Goal: Information Seeking & Learning: Check status

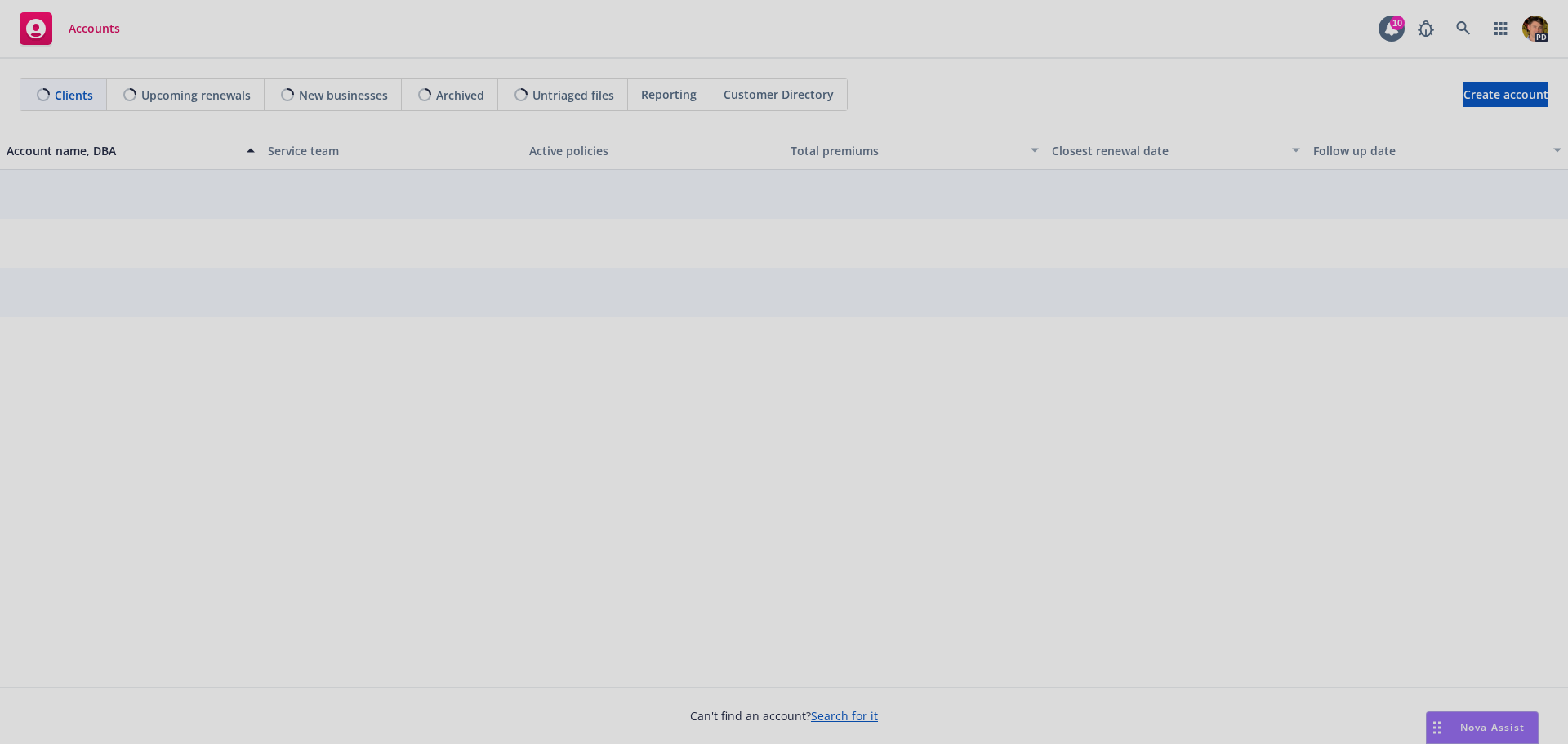
click at [1467, 25] on div at bounding box center [784, 372] width 1568 height 744
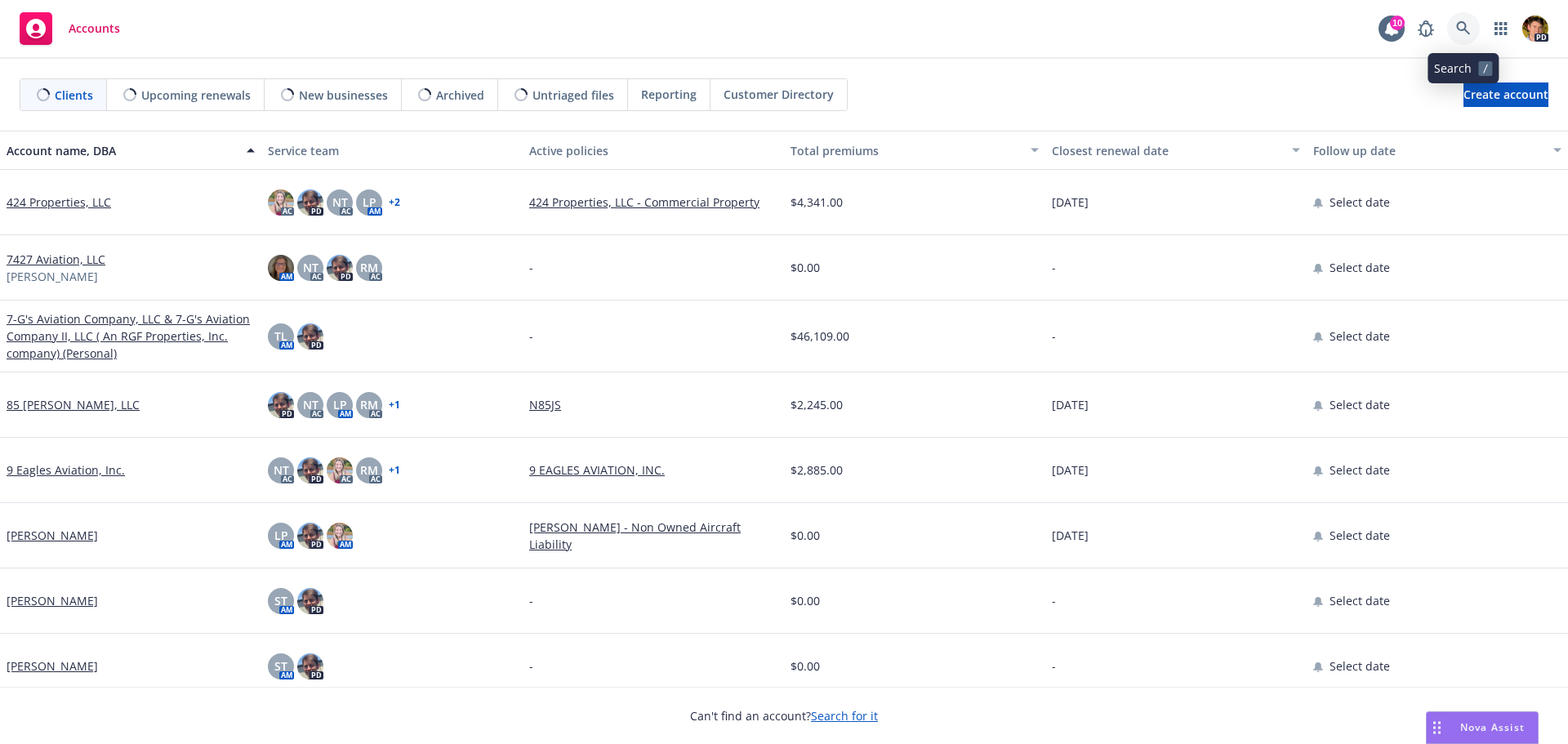
click at [1464, 34] on icon at bounding box center [1464, 28] width 15 height 15
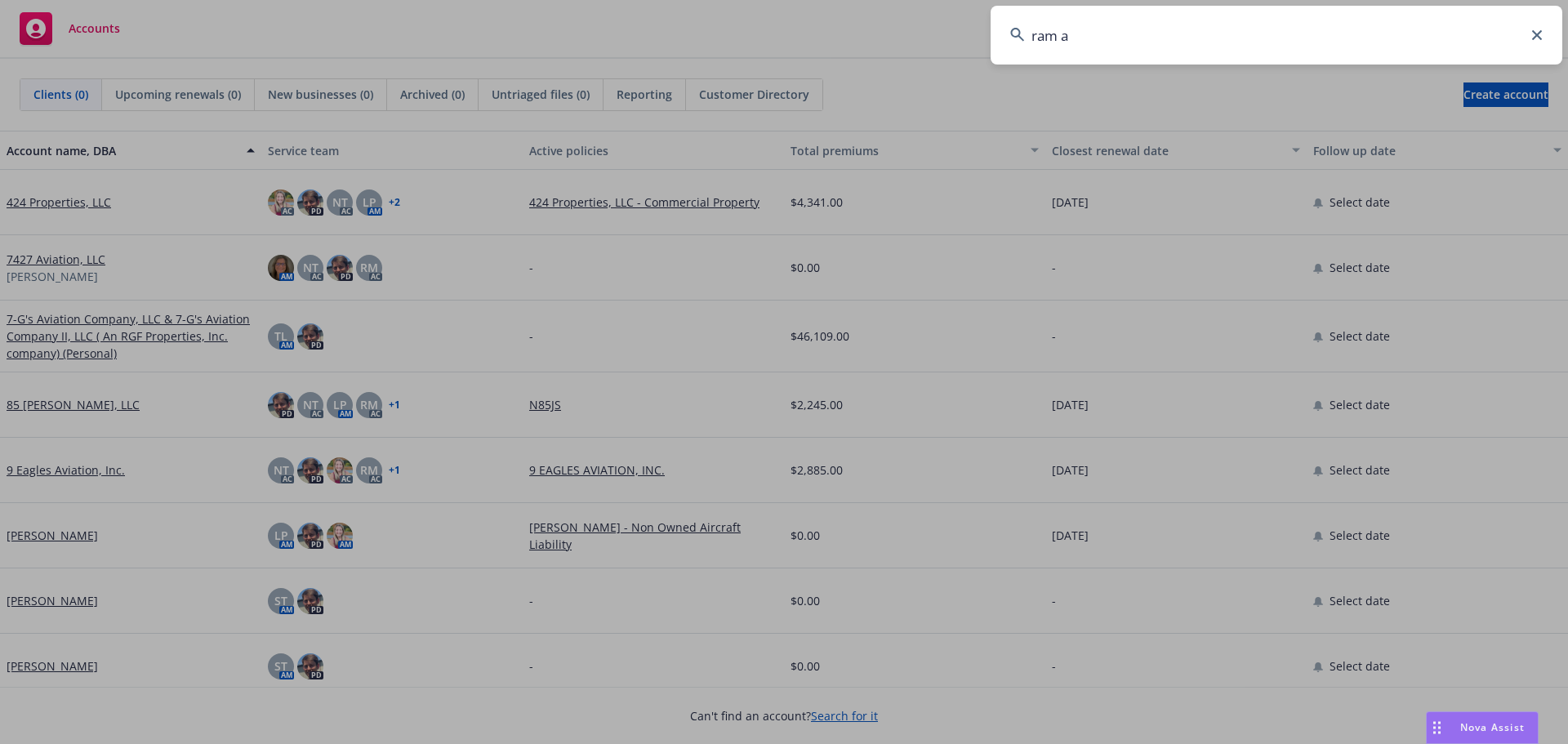
type input "ram a"
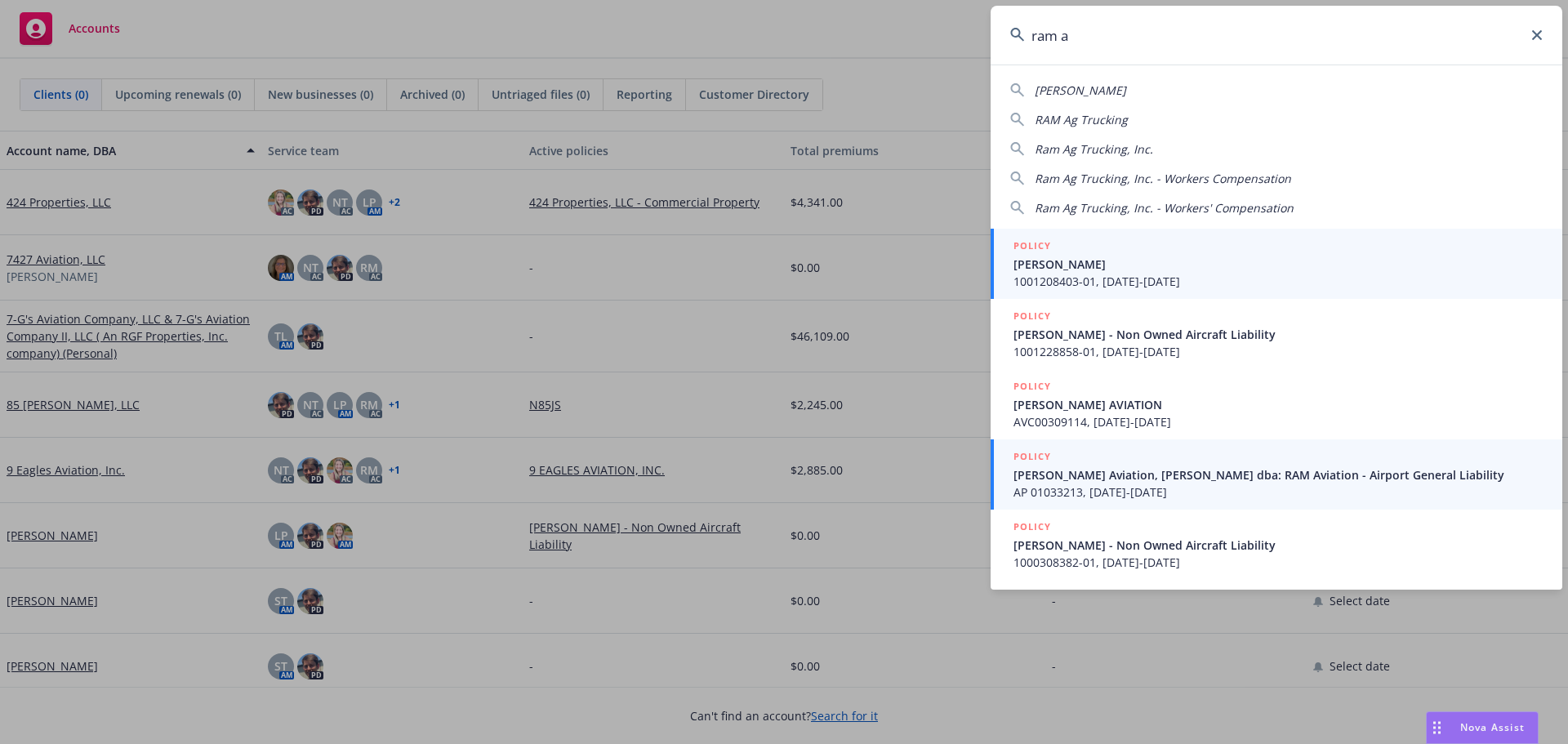
click at [1210, 479] on span "[PERSON_NAME] Aviation, [PERSON_NAME] dba: RAM Aviation - Airport General Liabi…" at bounding box center [1279, 475] width 529 height 17
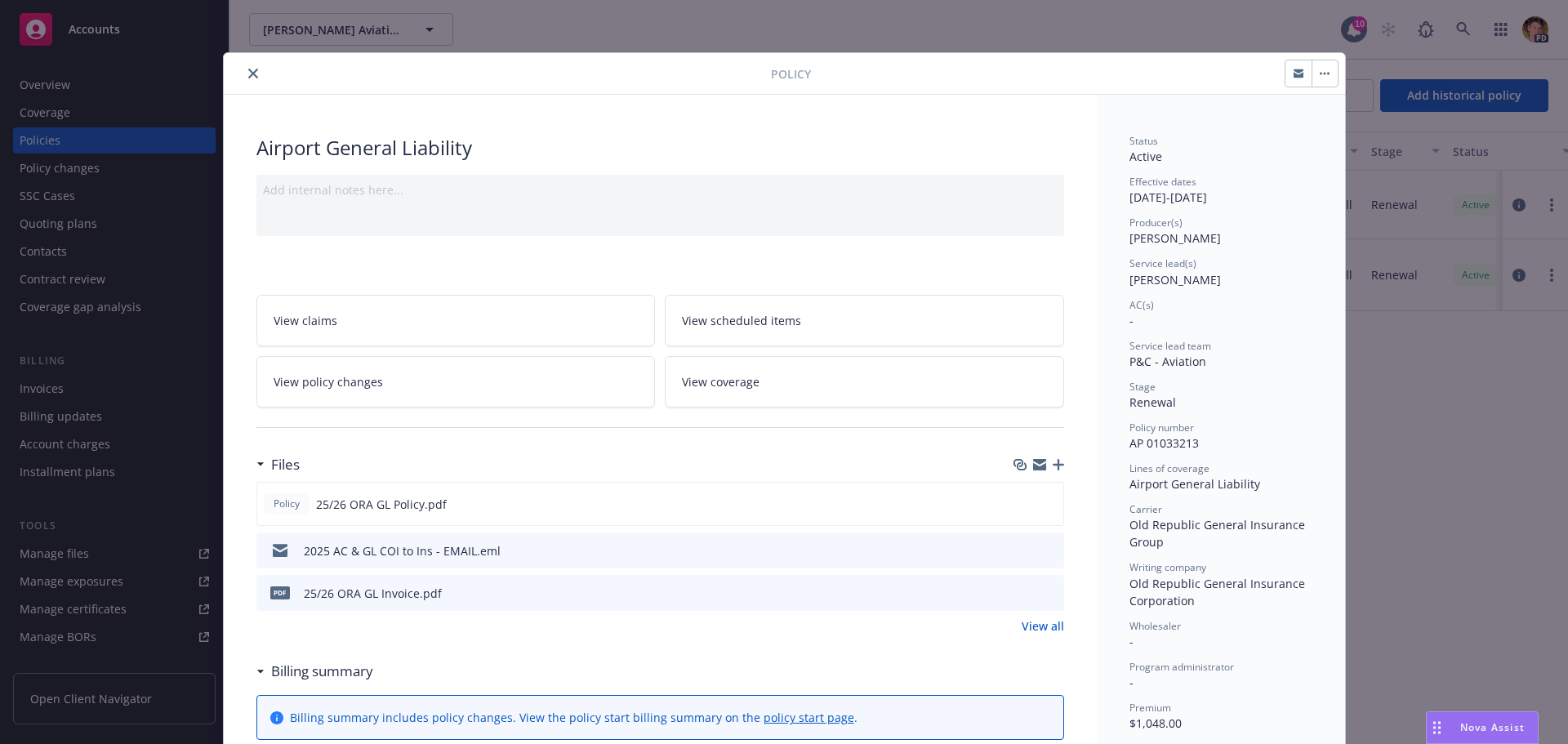
click at [248, 78] on icon "close" at bounding box center [253, 73] width 9 height 9
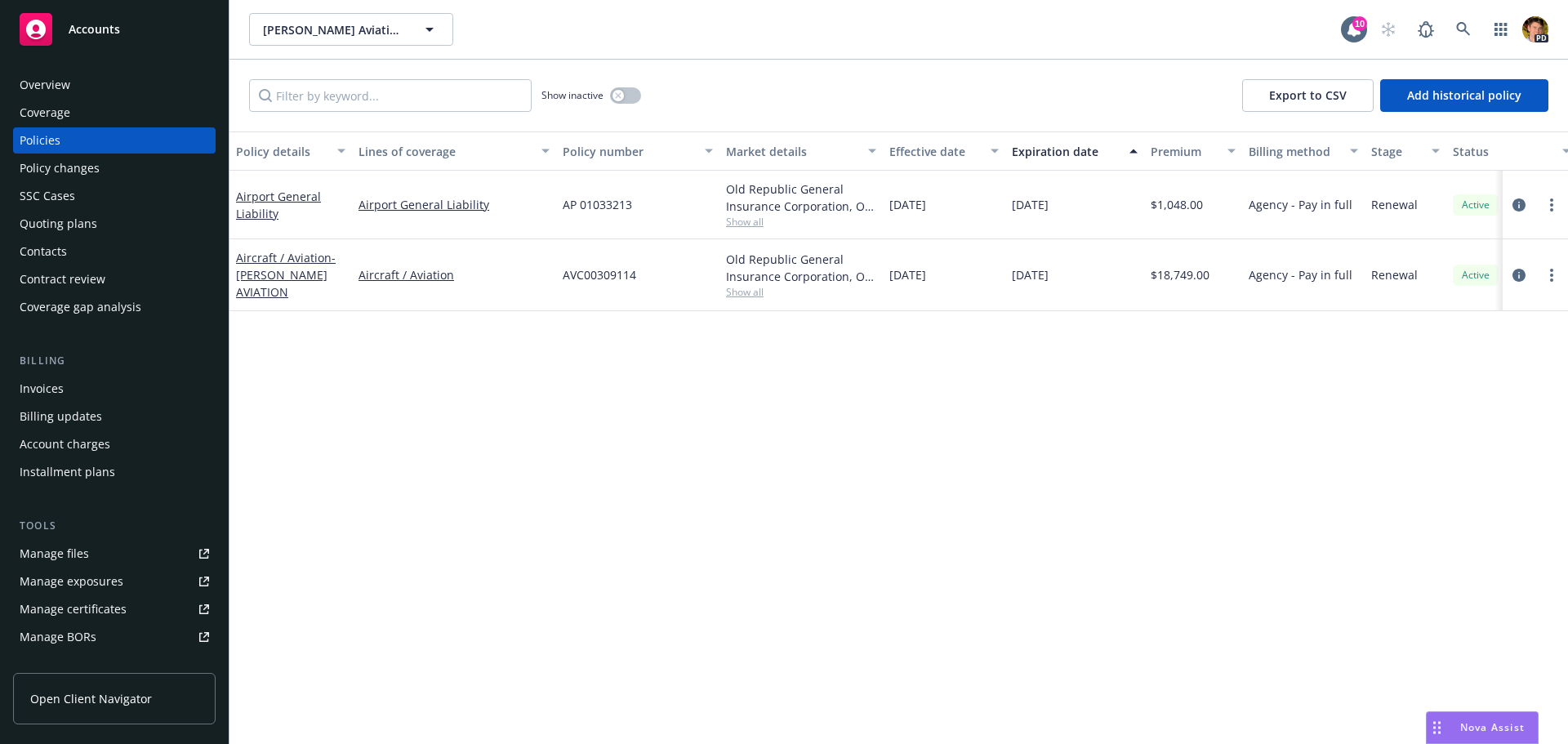
click at [49, 390] on div "Invoices" at bounding box center [42, 389] width 45 height 27
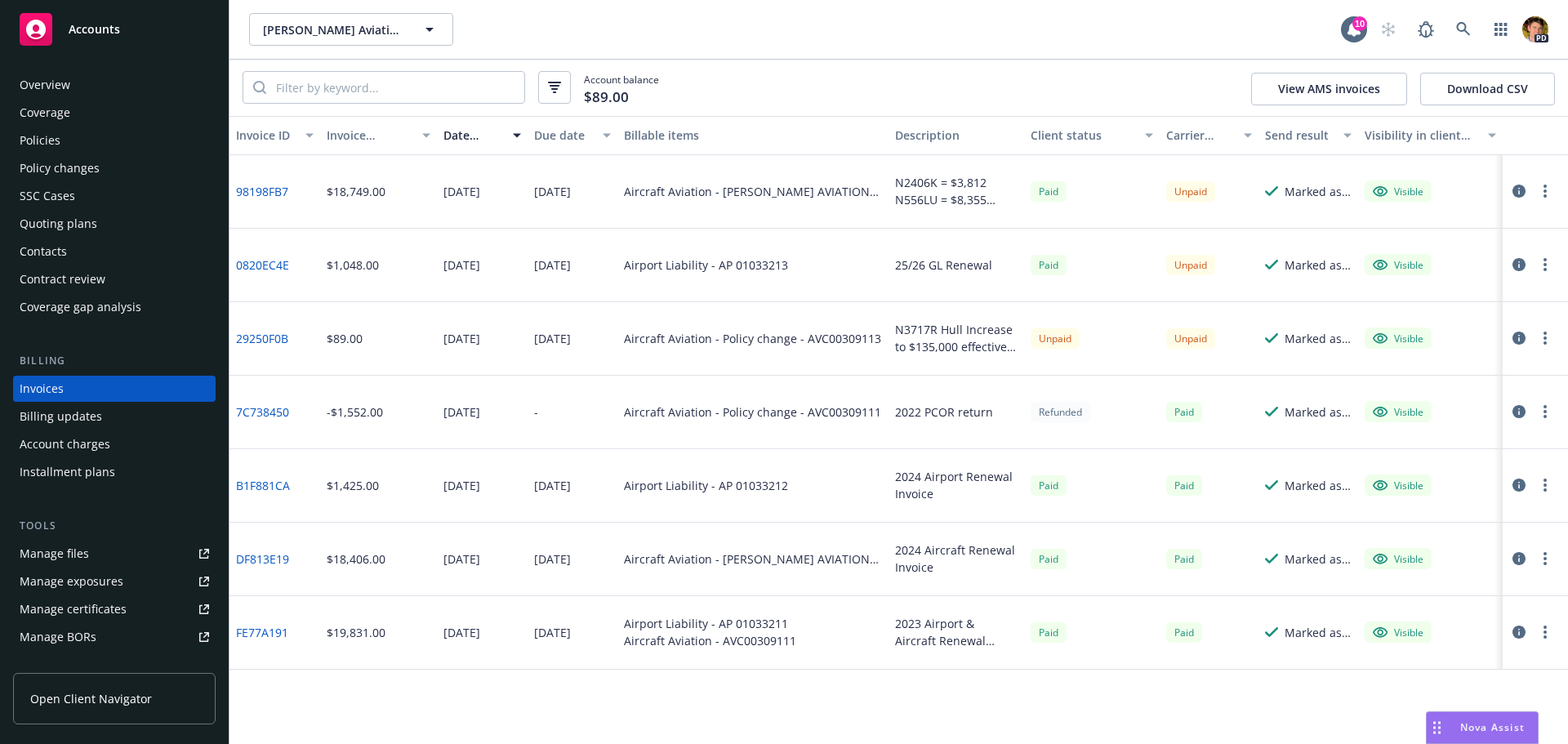
click at [911, 188] on div "N2406K = $3,812 N556LU = $8,355 N3717R = $6,582" at bounding box center [956, 191] width 122 height 34
click at [259, 193] on link "98198FB7" at bounding box center [262, 192] width 52 height 17
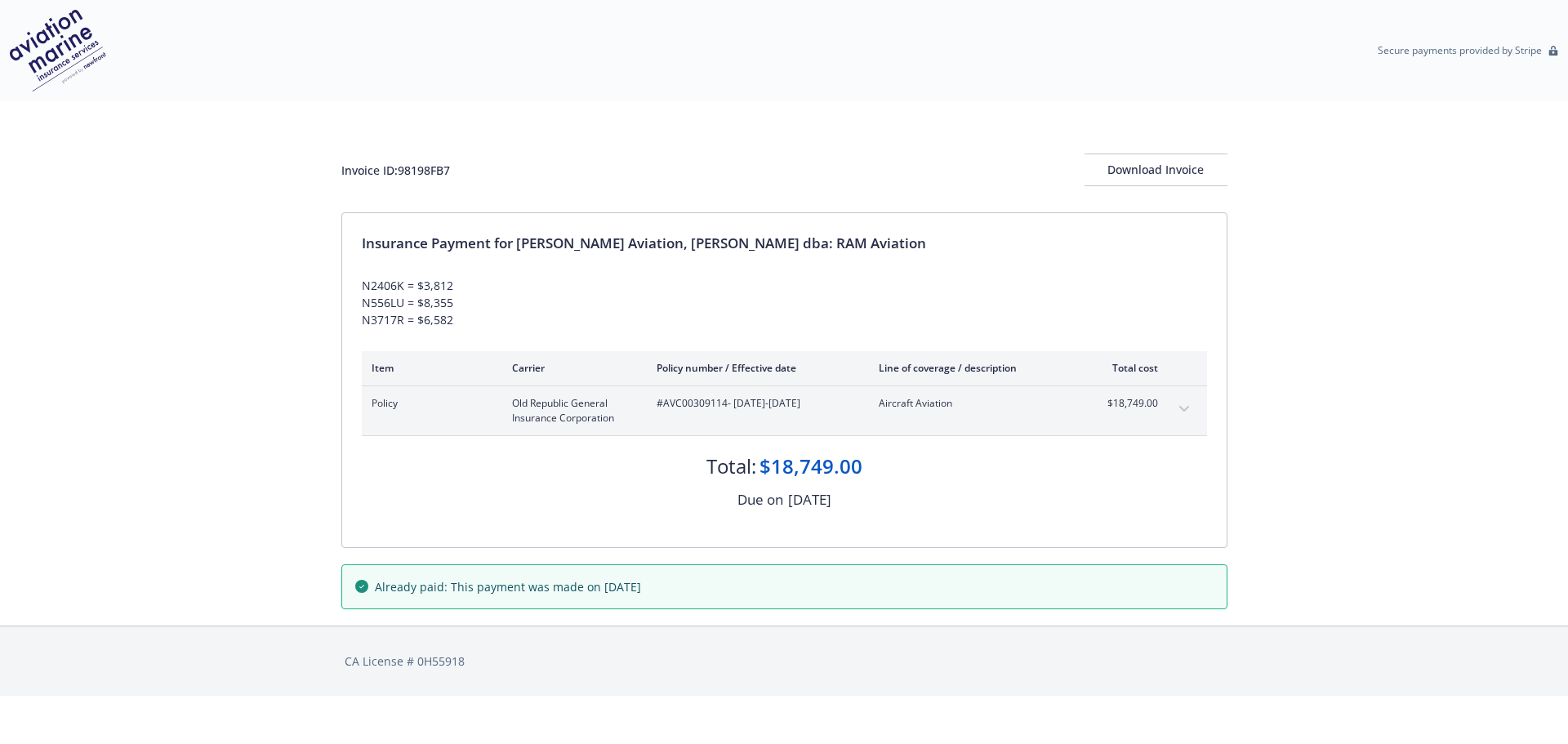
click at [1187, 404] on button "expand content" at bounding box center [1184, 409] width 27 height 27
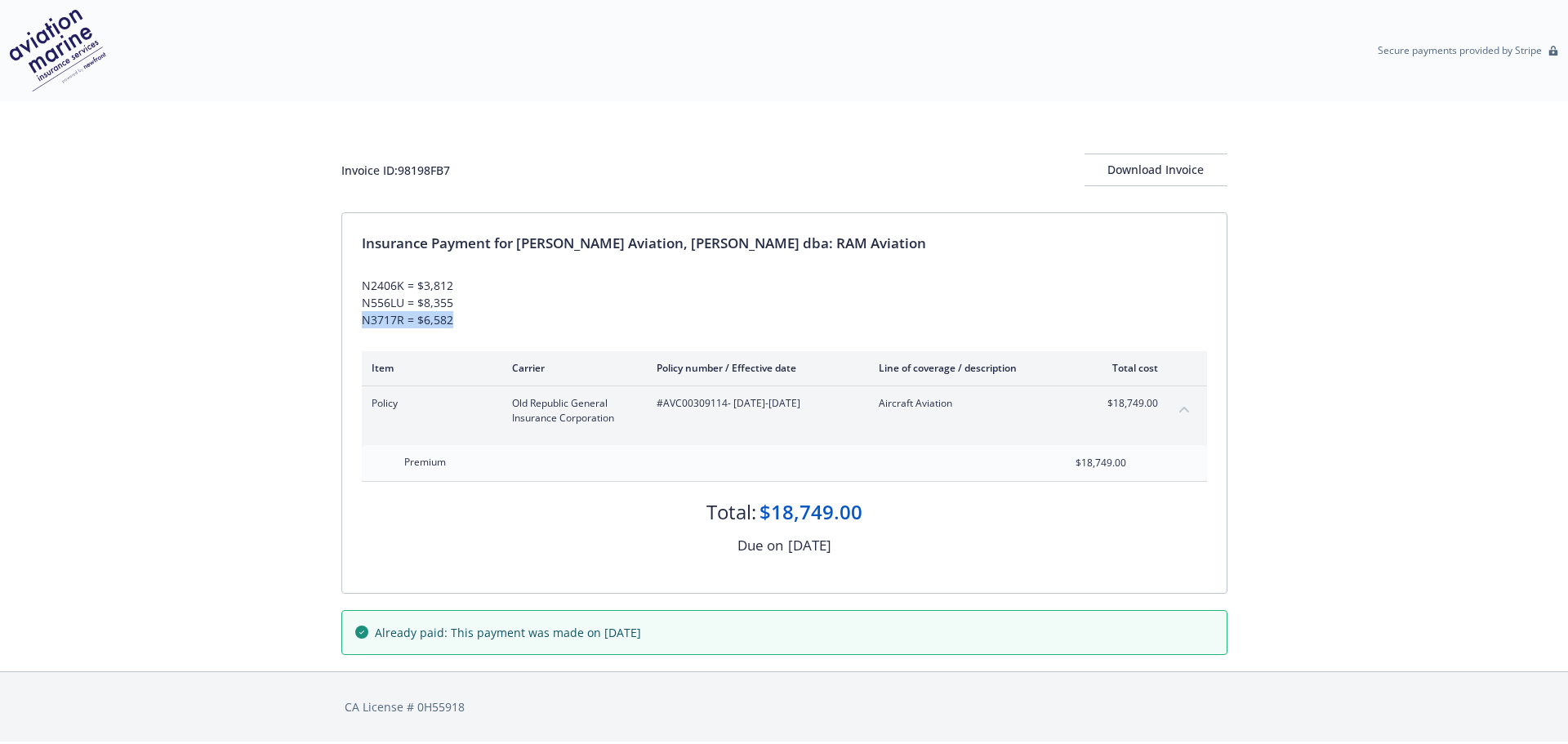
drag, startPoint x: 462, startPoint y: 324, endPoint x: 349, endPoint y: 327, distance: 113.0
click at [349, 327] on div "Insurance Payment for Robert A. Markword Aviation, Zoe Calvert dba: RAM Aviatio…" at bounding box center [784, 403] width 885 height 380
click at [949, 122] on div "Invoice ID: 98198FB7 Download Invoice" at bounding box center [784, 157] width 886 height 111
click at [921, 359] on div "Item Carrier Policy number / Effective date Line of coverage / description Tota…" at bounding box center [784, 367] width 845 height 33
click at [611, 115] on div "Invoice ID: 98198FB7 Download Invoice" at bounding box center [784, 157] width 886 height 111
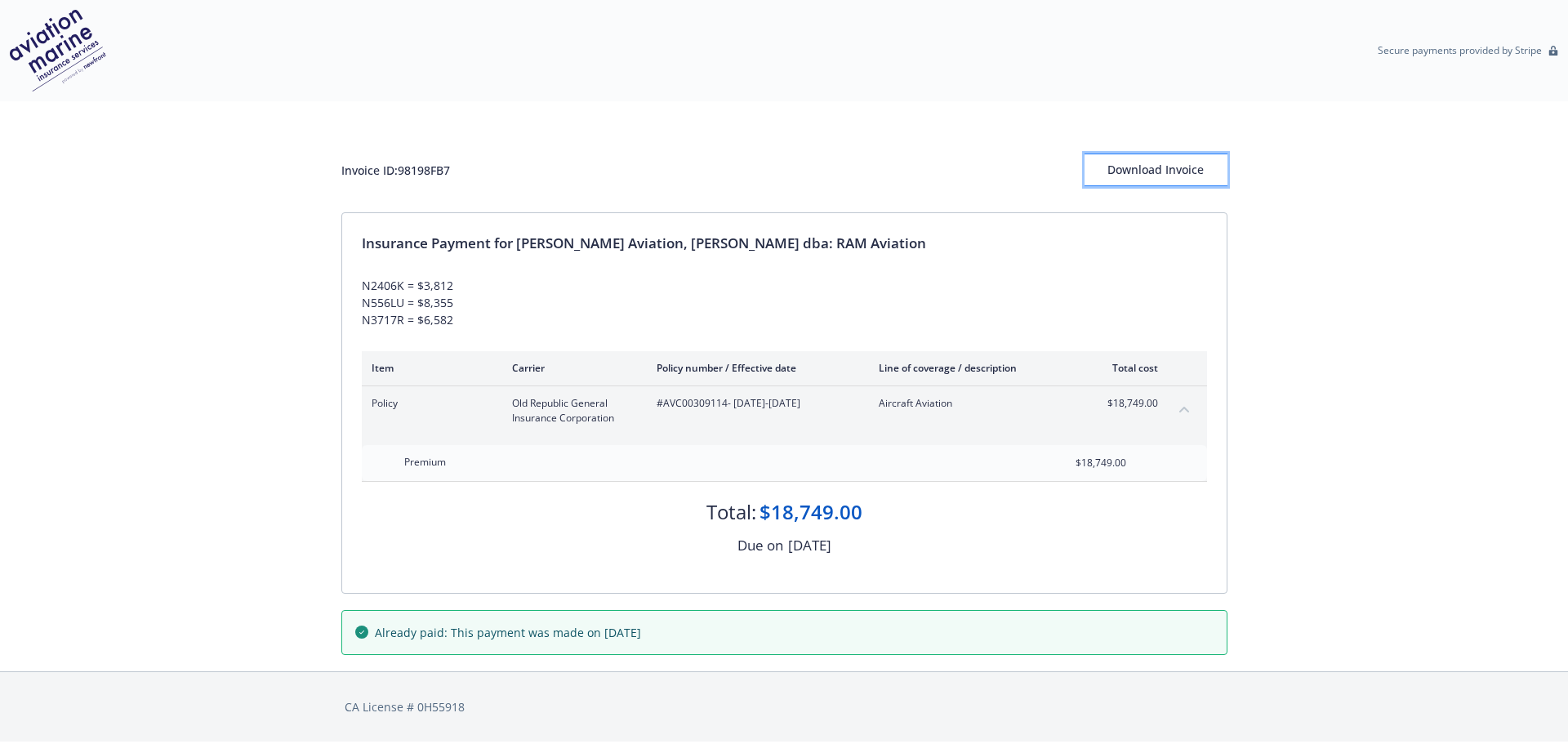
click at [1191, 167] on div "Download Invoice" at bounding box center [1156, 170] width 143 height 31
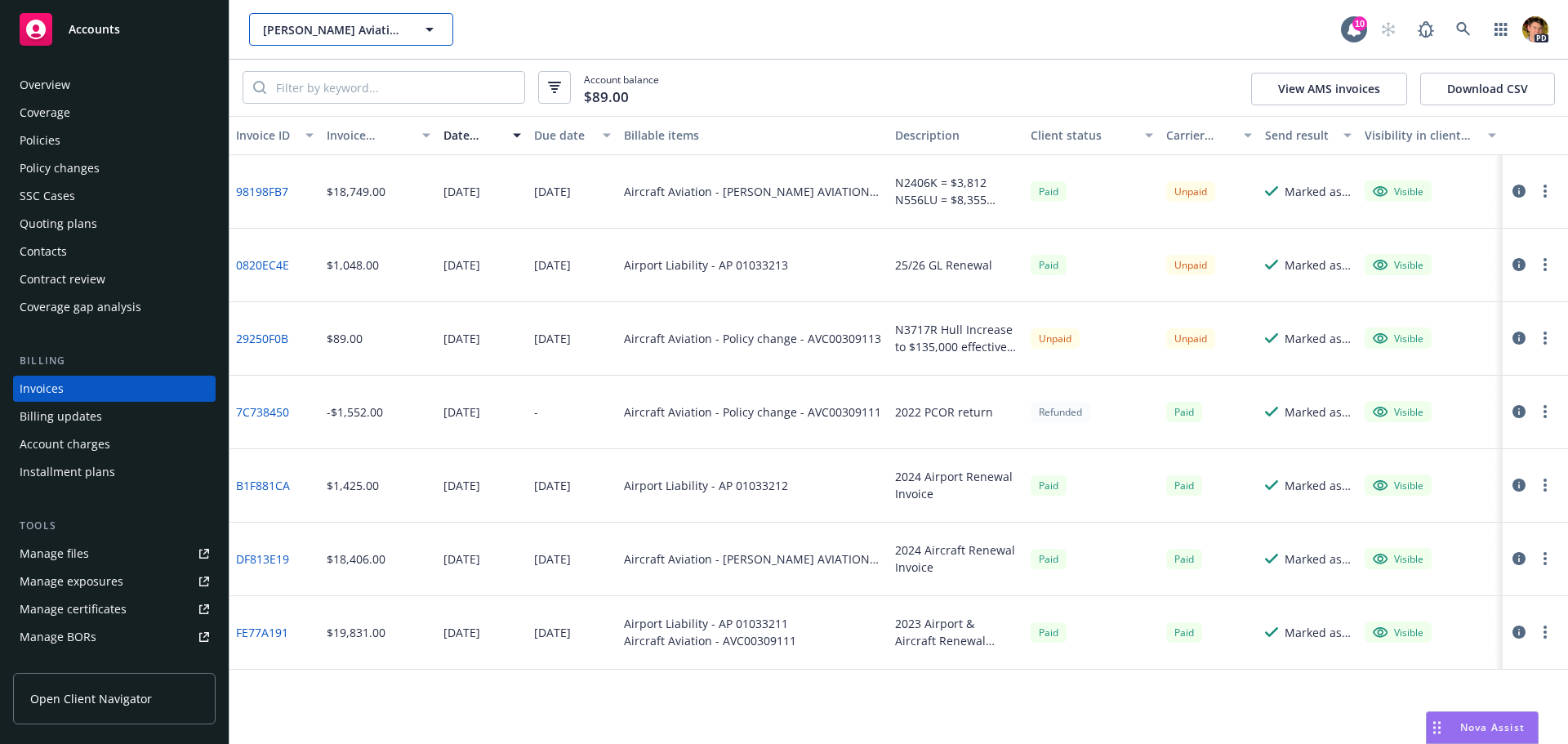
click at [339, 28] on span "[PERSON_NAME] Aviation, [PERSON_NAME] dba: RAM Aviation" at bounding box center [333, 30] width 141 height 17
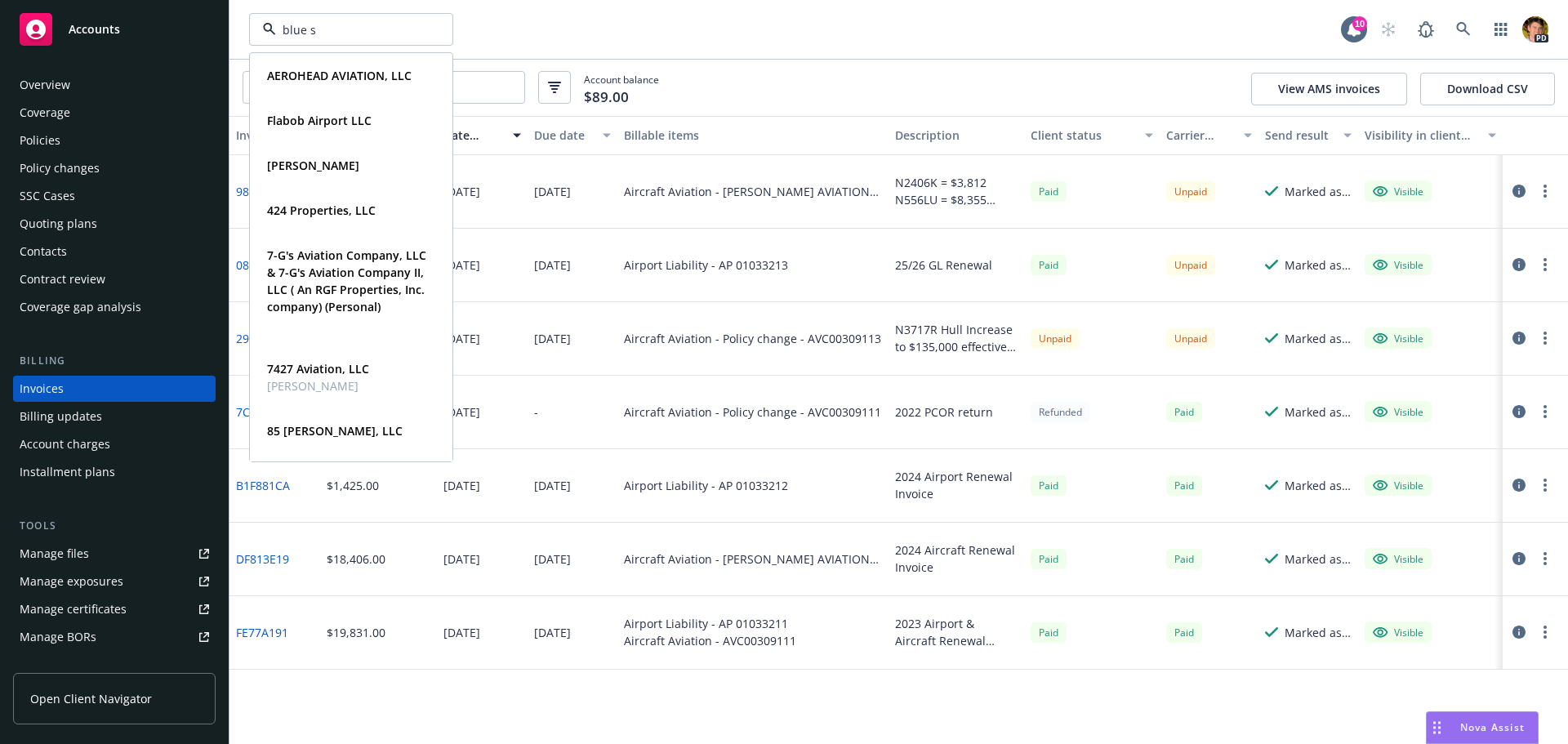
type input "blue sk"
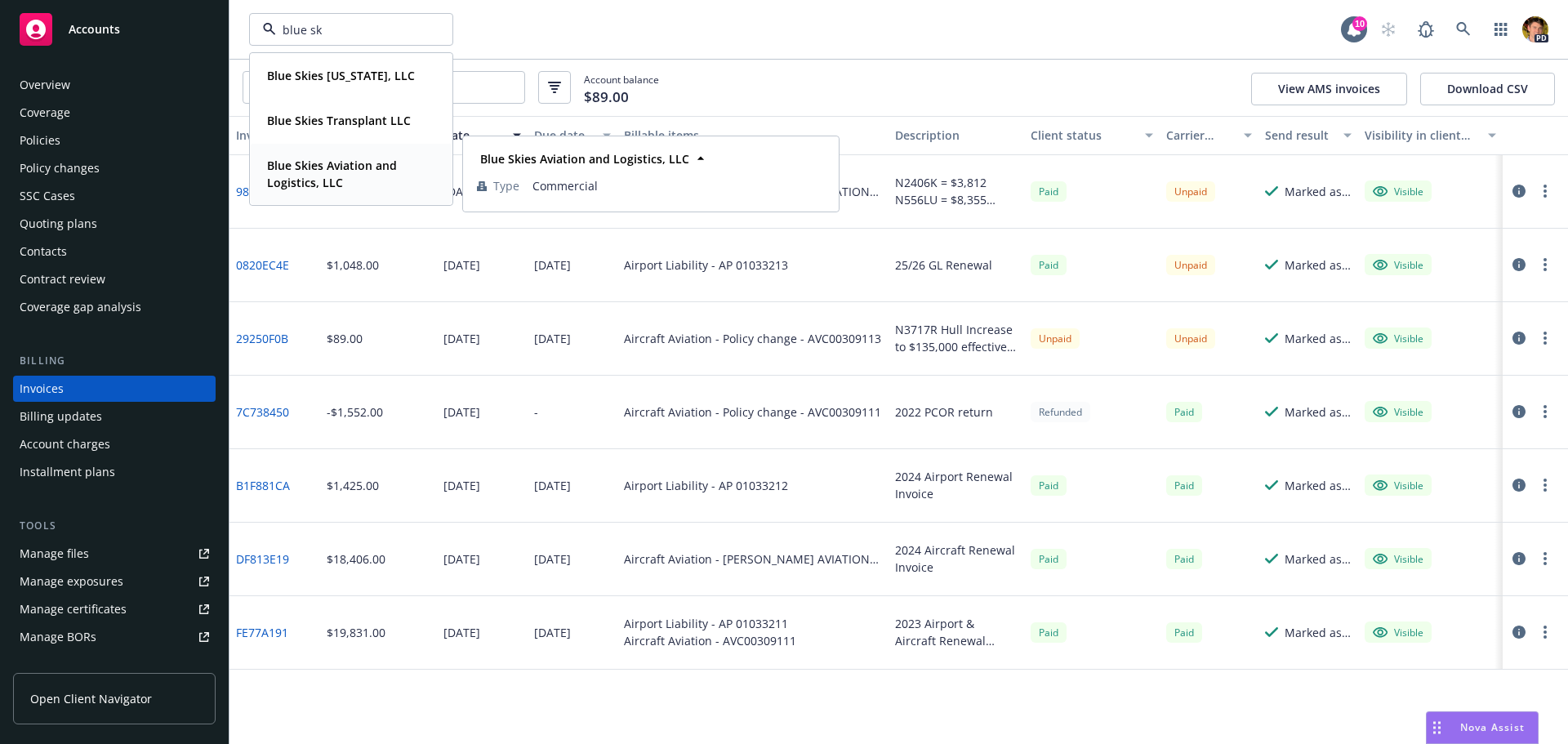
click at [359, 174] on span "Blue Skies Aviation and Logistics, LLC" at bounding box center [349, 174] width 165 height 34
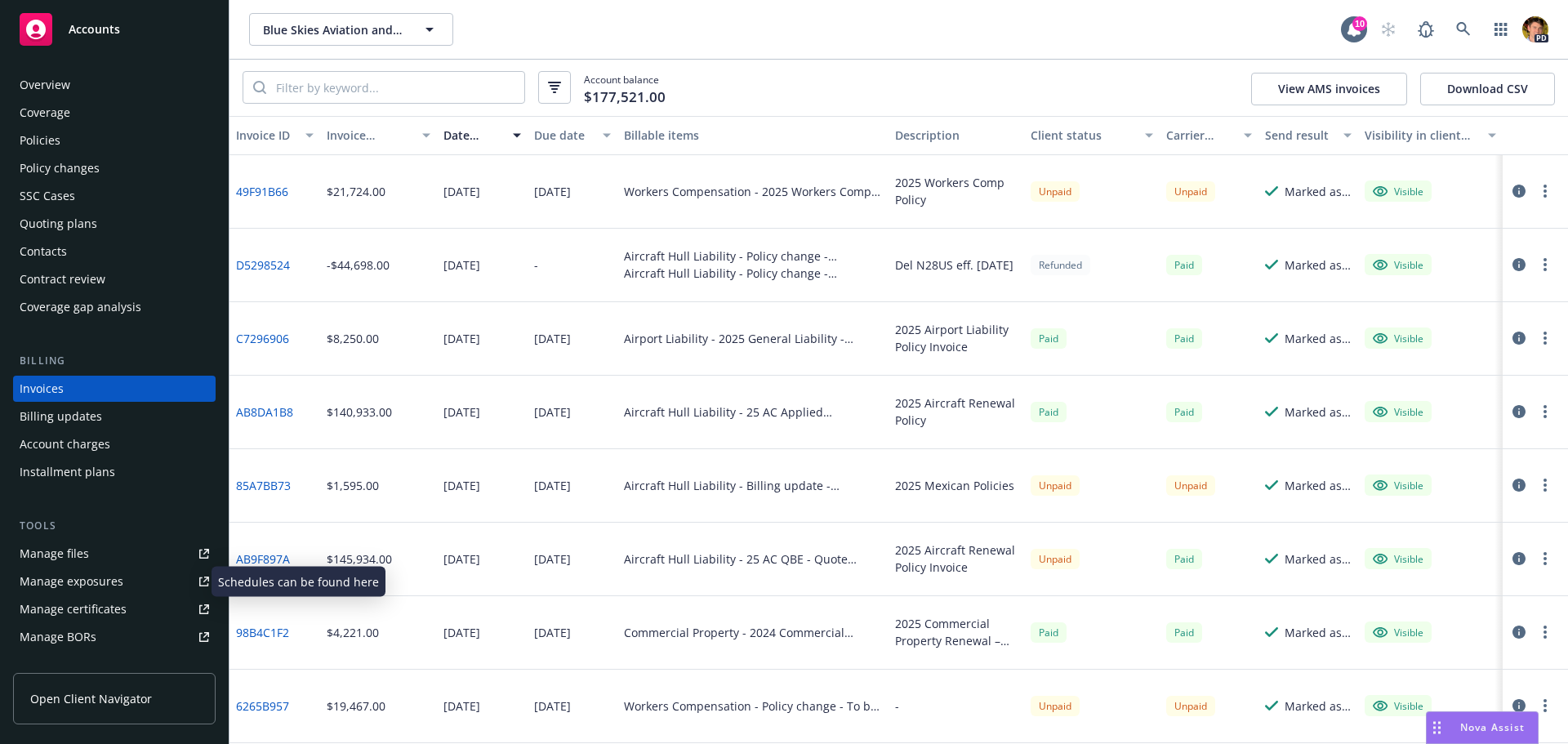
click at [92, 578] on div "Manage exposures" at bounding box center [71, 581] width 104 height 27
click at [362, 31] on span "Blue Skies Aviation and Logistics, LLC" at bounding box center [333, 30] width 141 height 17
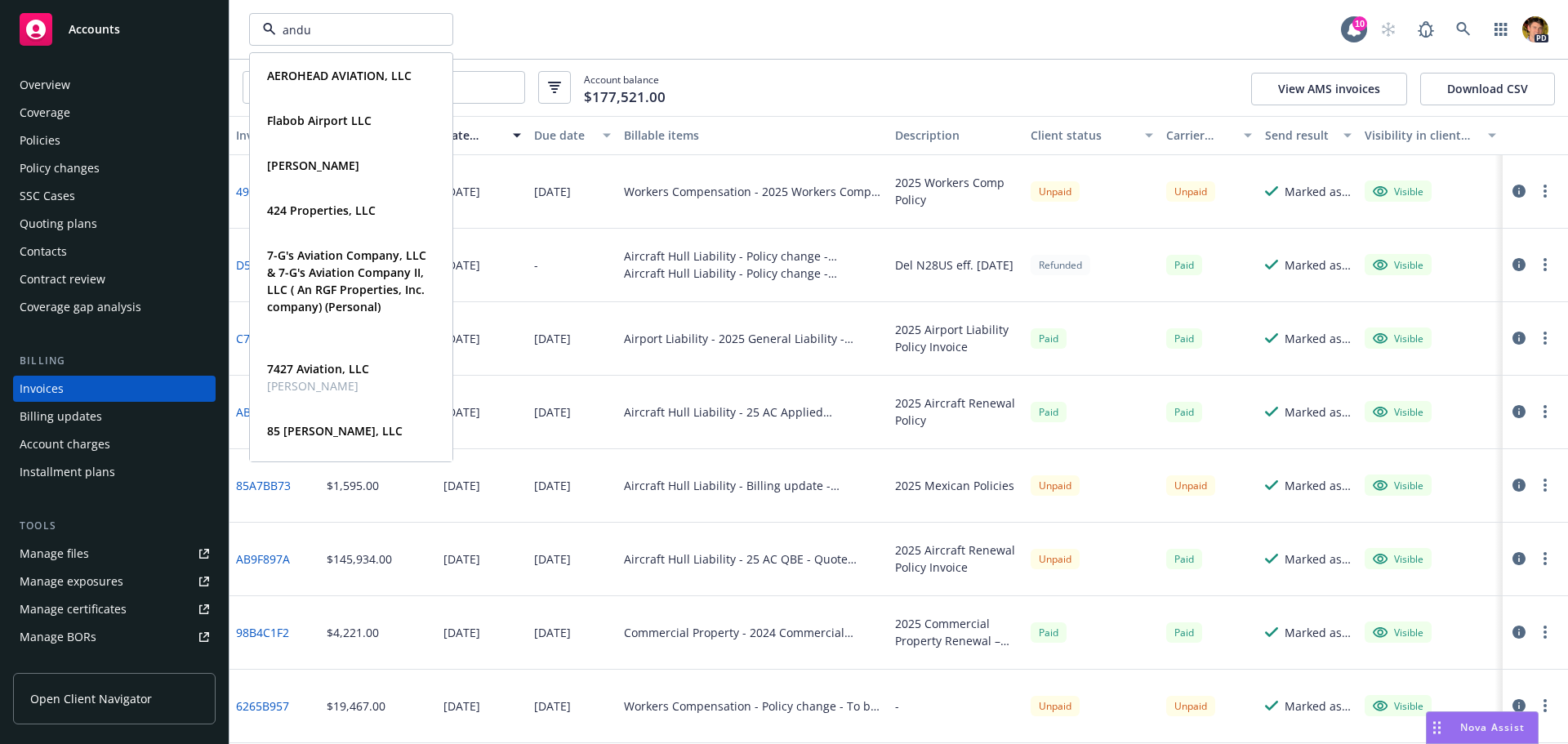
type input "andur"
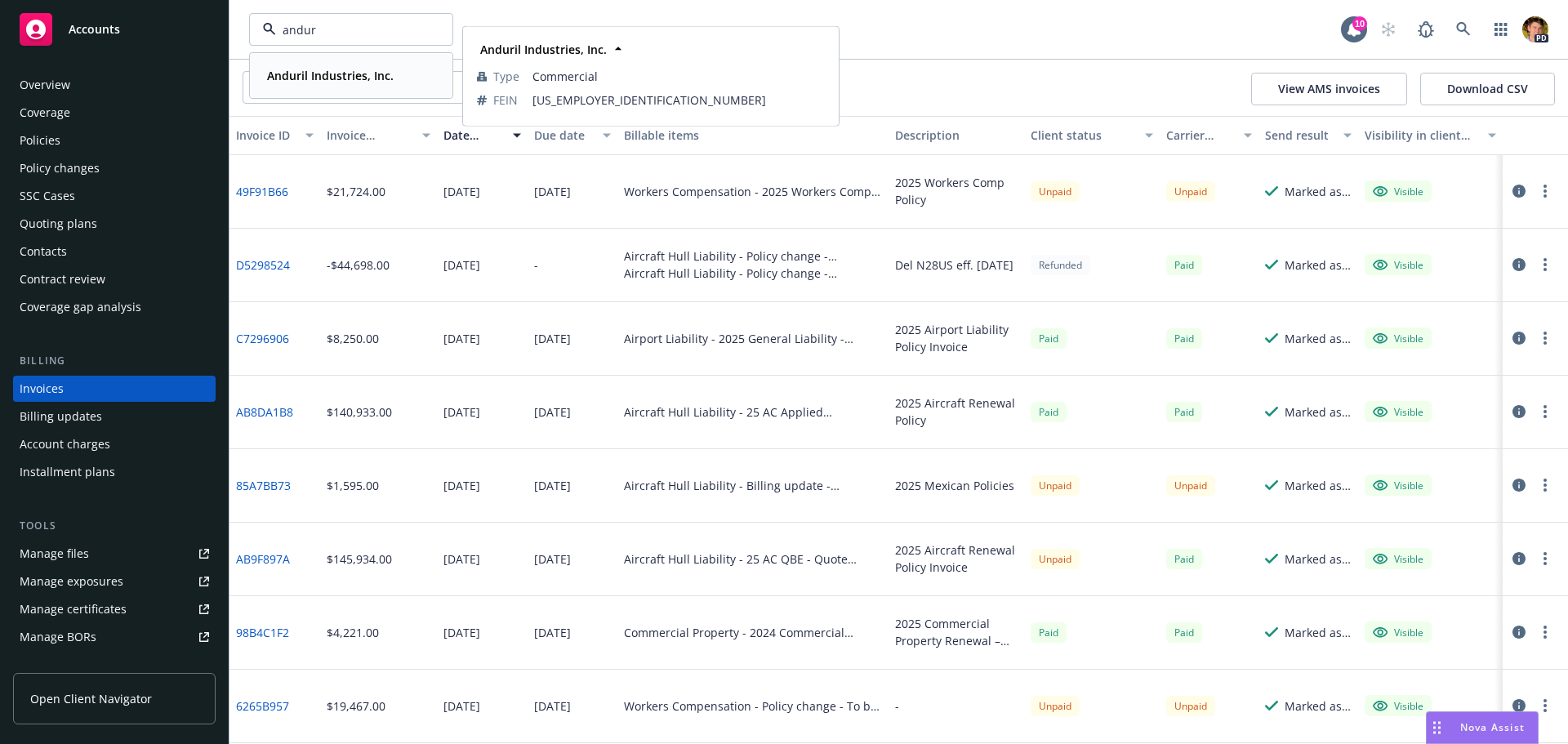
click at [350, 80] on strong "Anduril Industries, Inc." at bounding box center [331, 75] width 127 height 15
click at [80, 389] on div "Invoices" at bounding box center [114, 389] width 189 height 27
click at [37, 137] on div "Policies" at bounding box center [40, 140] width 41 height 27
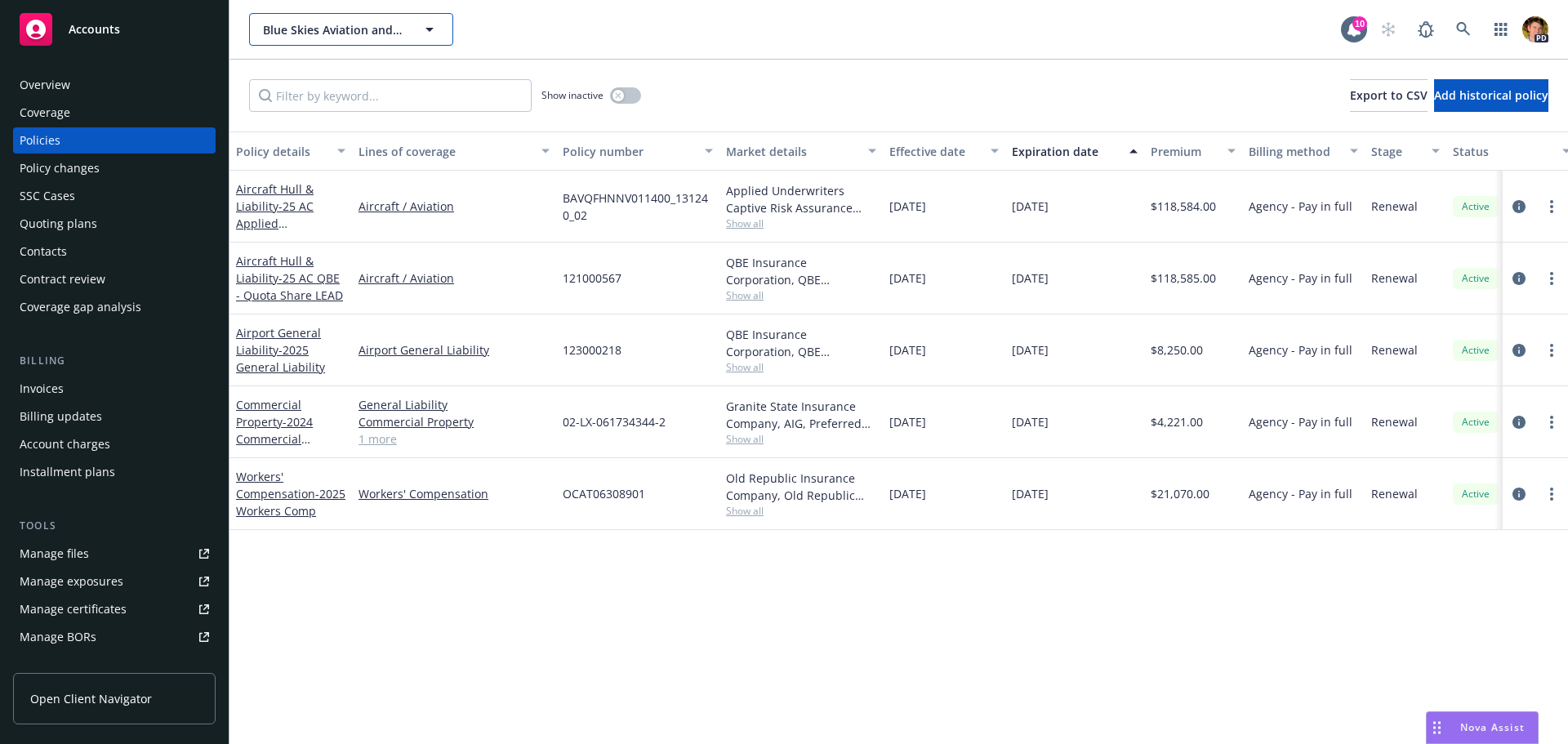
click at [287, 18] on button "Blue Skies Aviation and Logistics, LLC" at bounding box center [351, 29] width 204 height 33
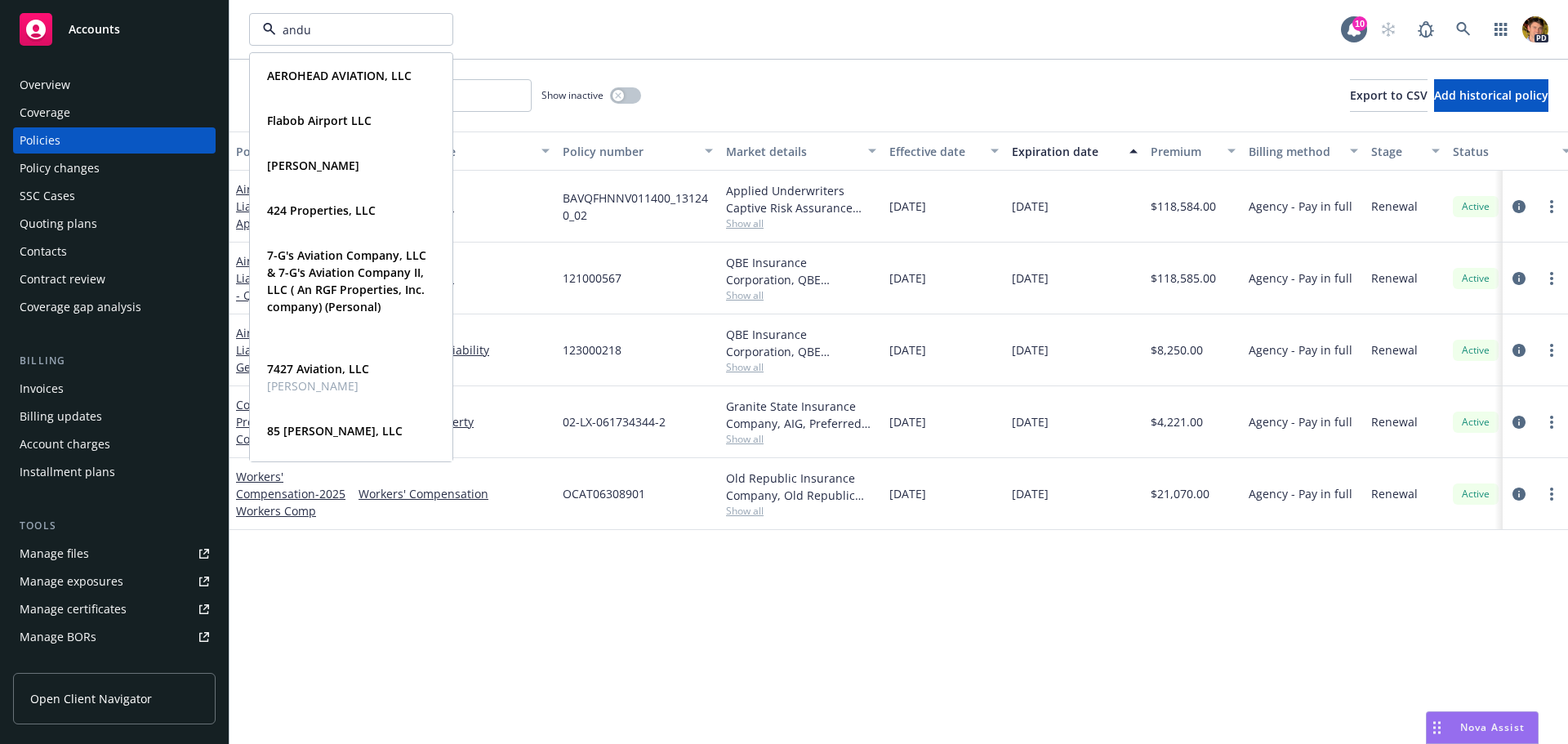
type input "andur"
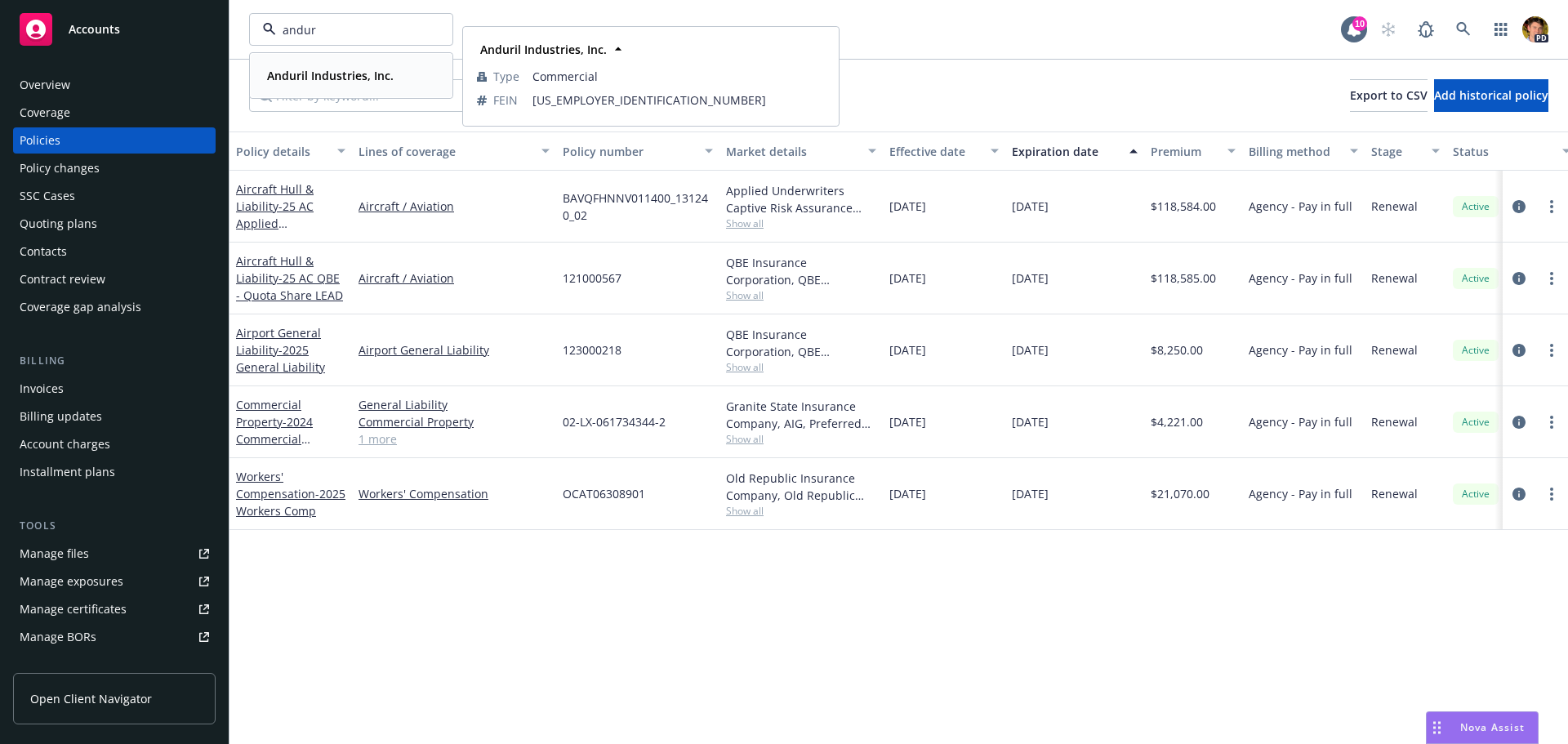
click at [324, 72] on strong "Anduril Industries, Inc." at bounding box center [331, 75] width 127 height 15
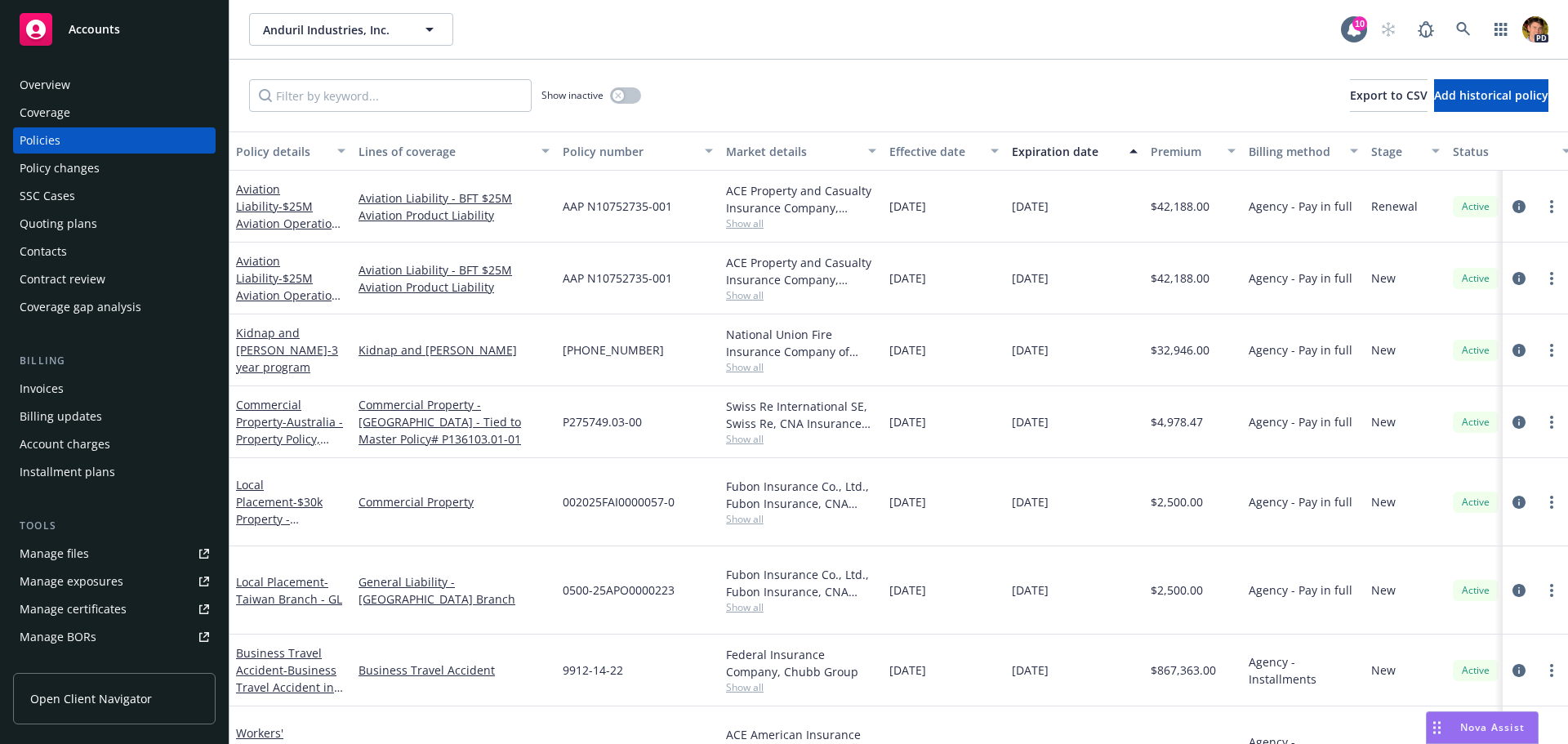
click at [402, 158] on div "Lines of coverage" at bounding box center [445, 152] width 173 height 17
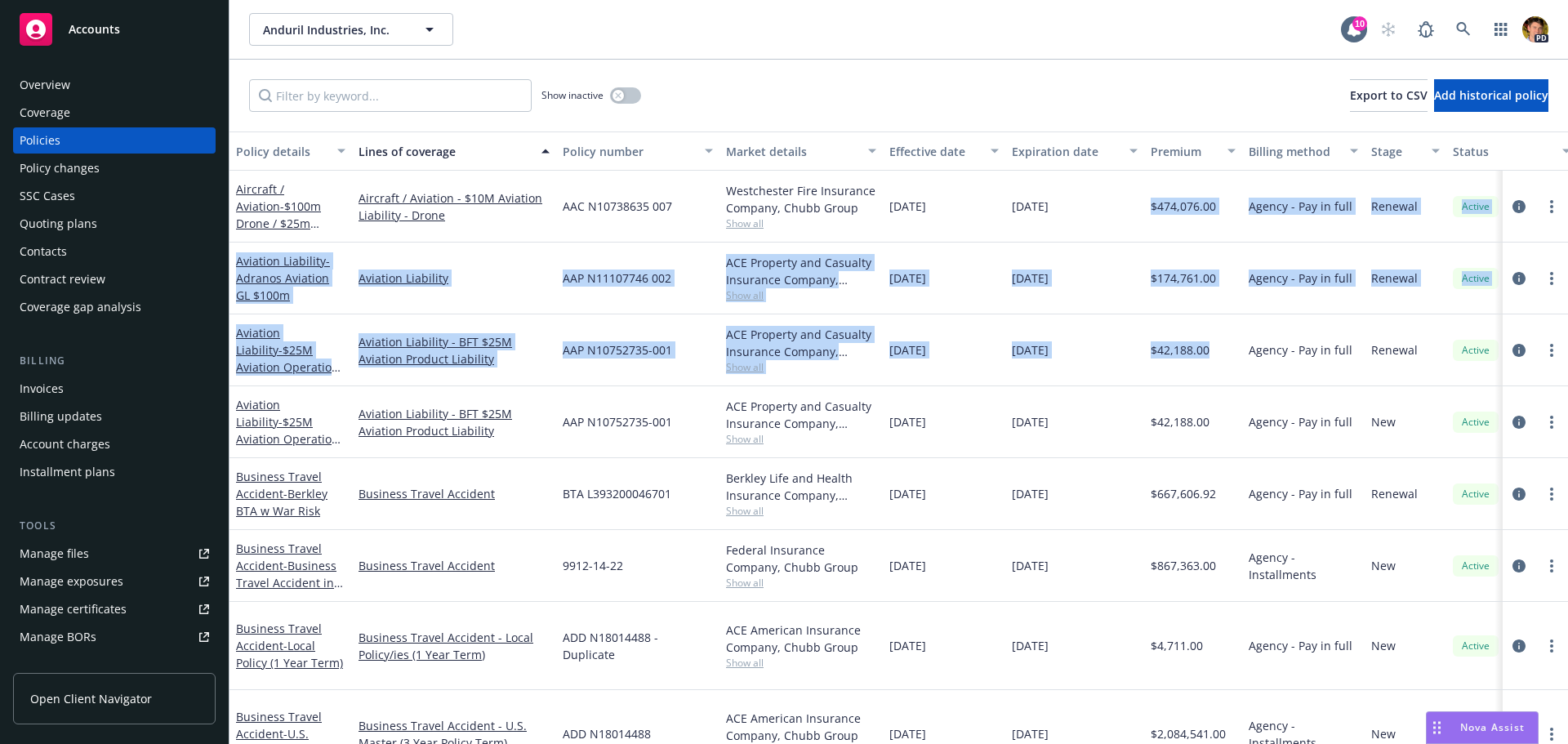
drag, startPoint x: 1224, startPoint y: 350, endPoint x: 1149, endPoint y: 217, distance: 152.7
click at [1102, 273] on div "[DATE]" at bounding box center [1075, 278] width 139 height 72
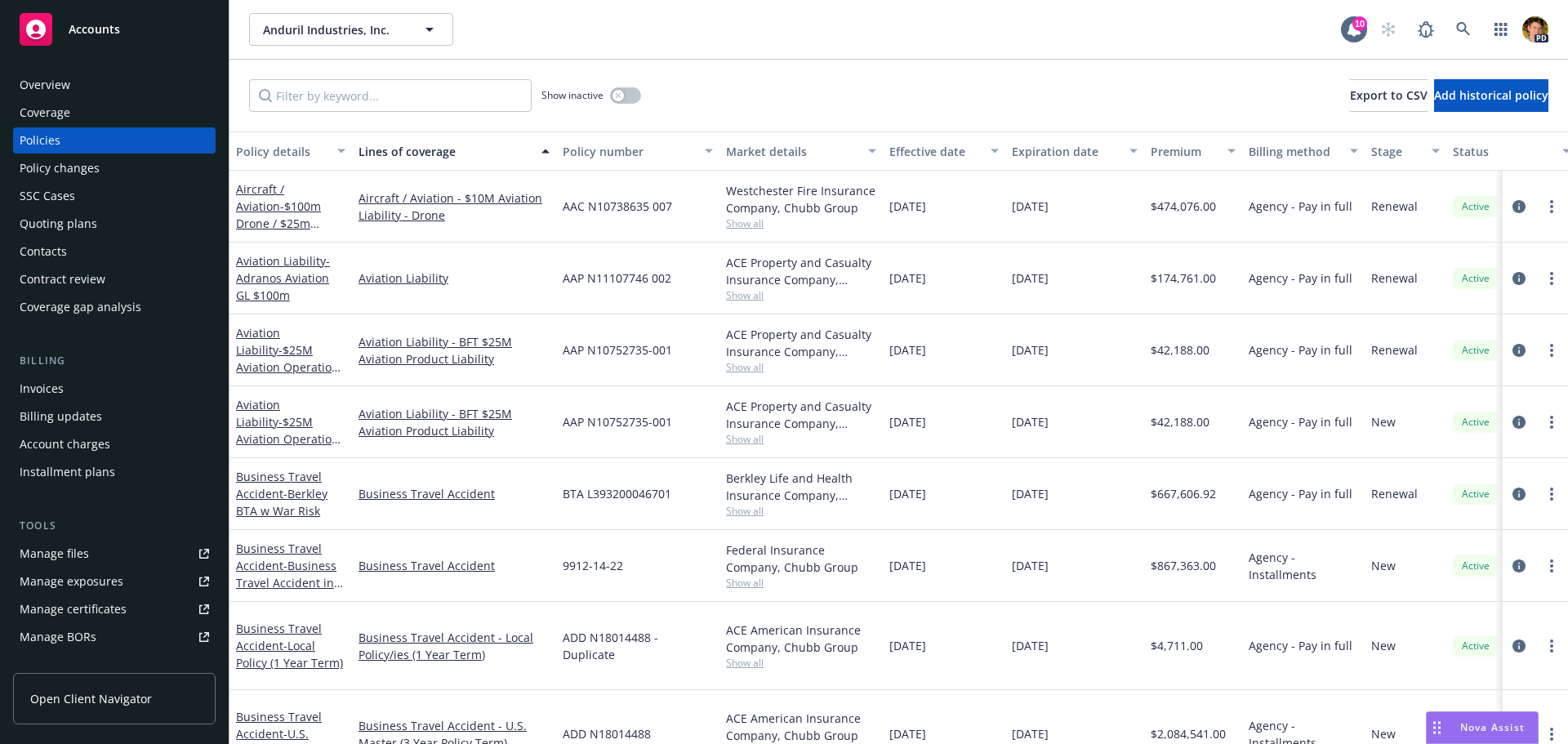
click at [54, 388] on div "Invoices" at bounding box center [42, 389] width 45 height 27
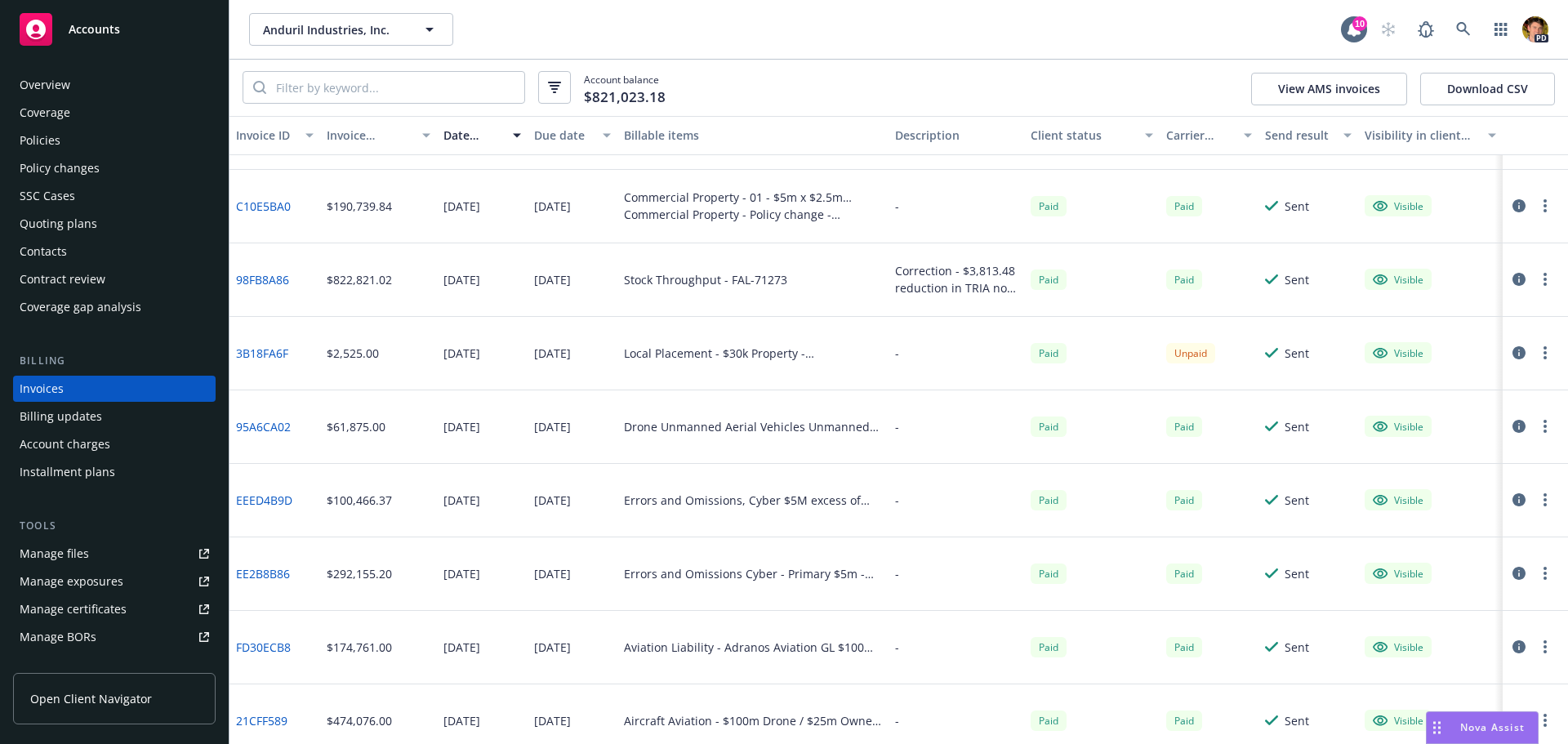
scroll to position [980, 0]
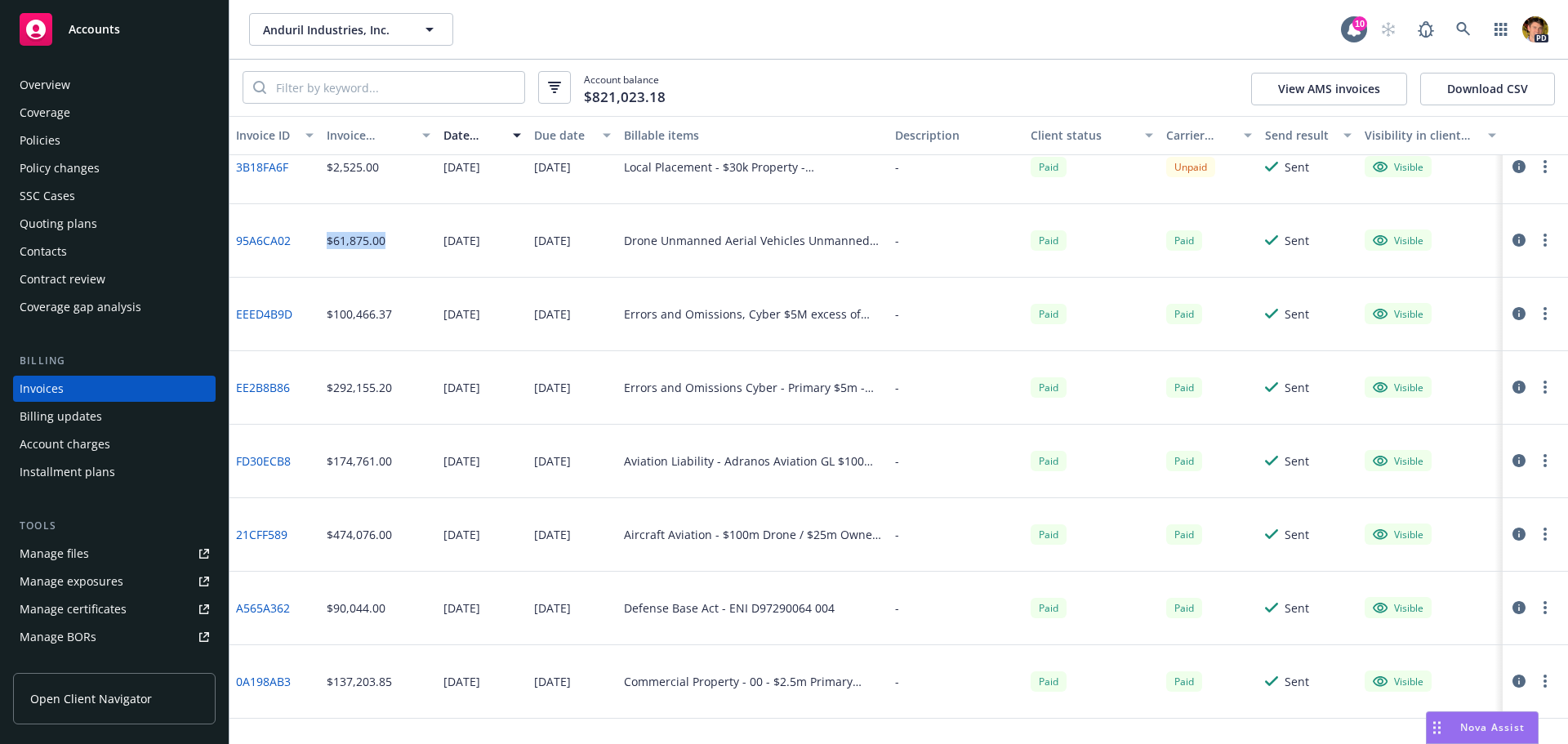
drag, startPoint x: 354, startPoint y: 239, endPoint x: 323, endPoint y: 242, distance: 31.1
click at [323, 242] on div "$61,875.00" at bounding box center [379, 241] width 117 height 74
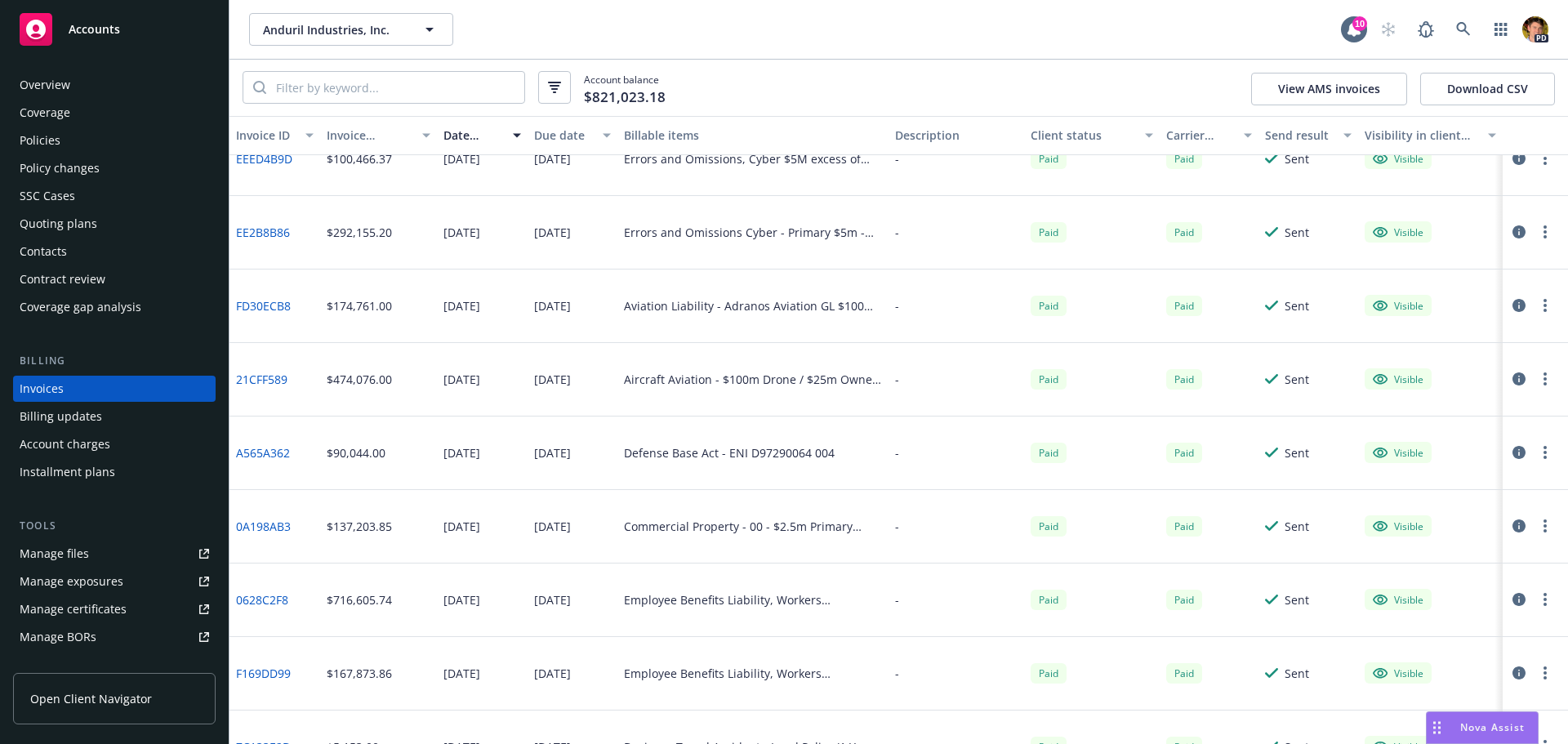
scroll to position [1143, 0]
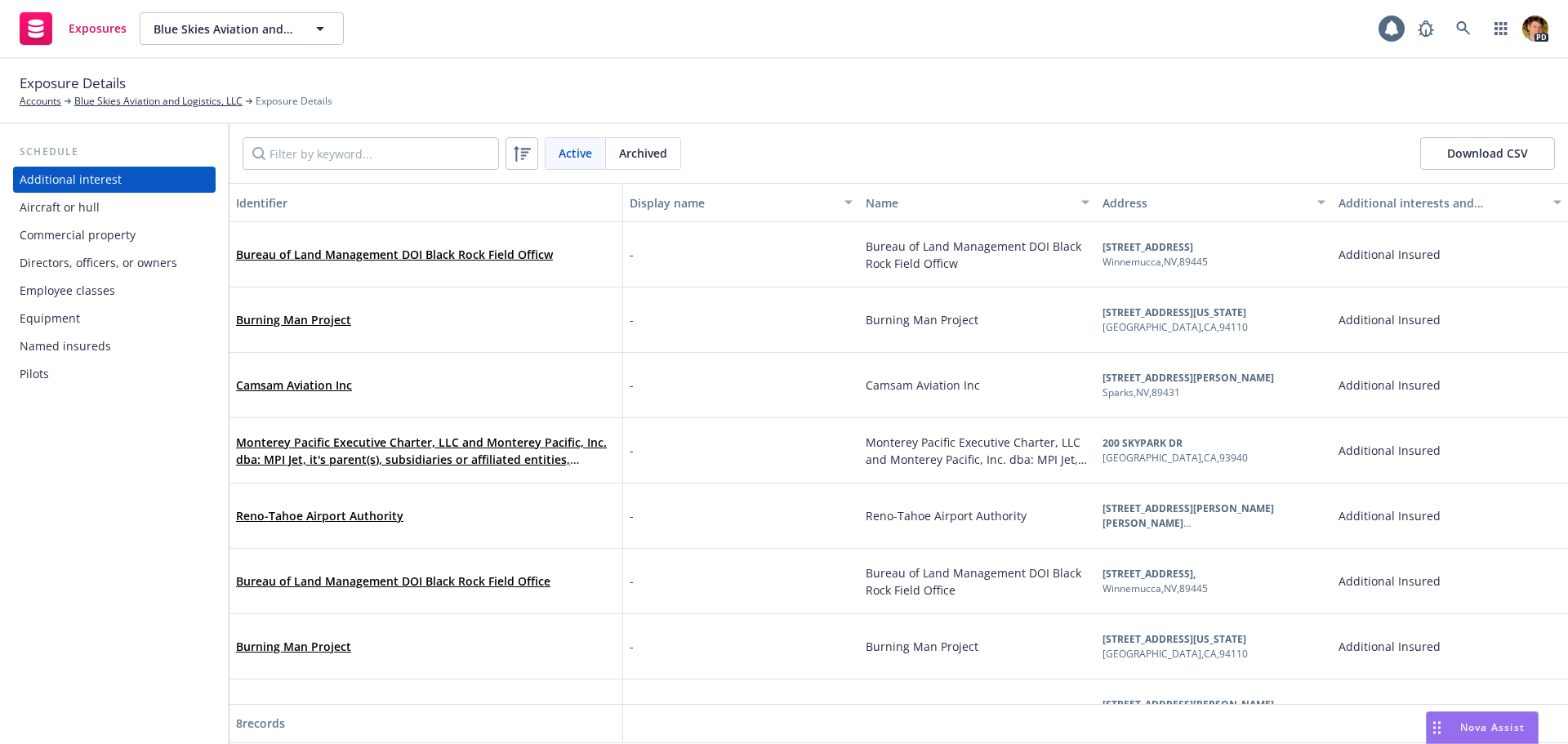
click at [102, 203] on div "Aircraft or hull" at bounding box center [114, 207] width 189 height 27
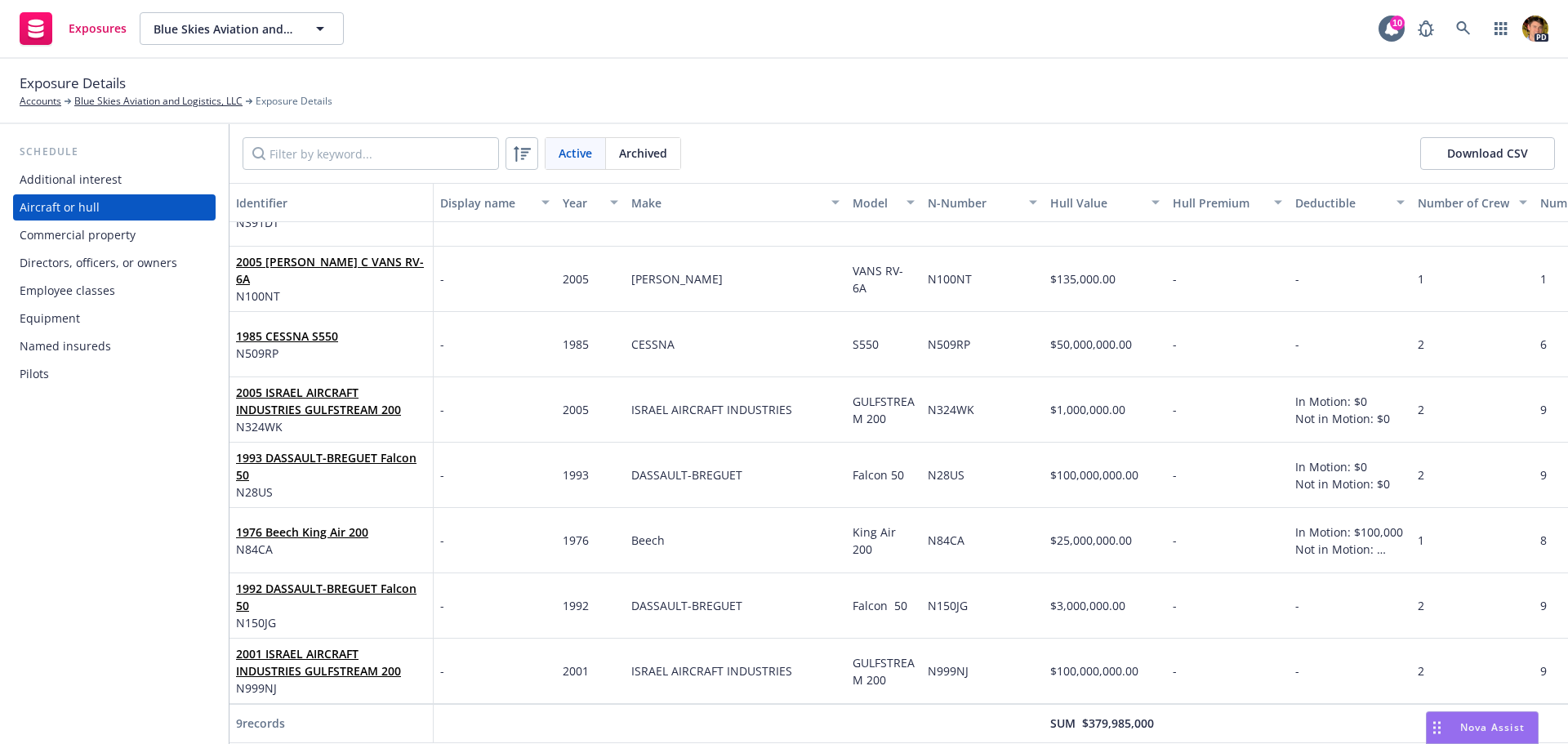
scroll to position [118, 0]
